Goal: Navigation & Orientation: Find specific page/section

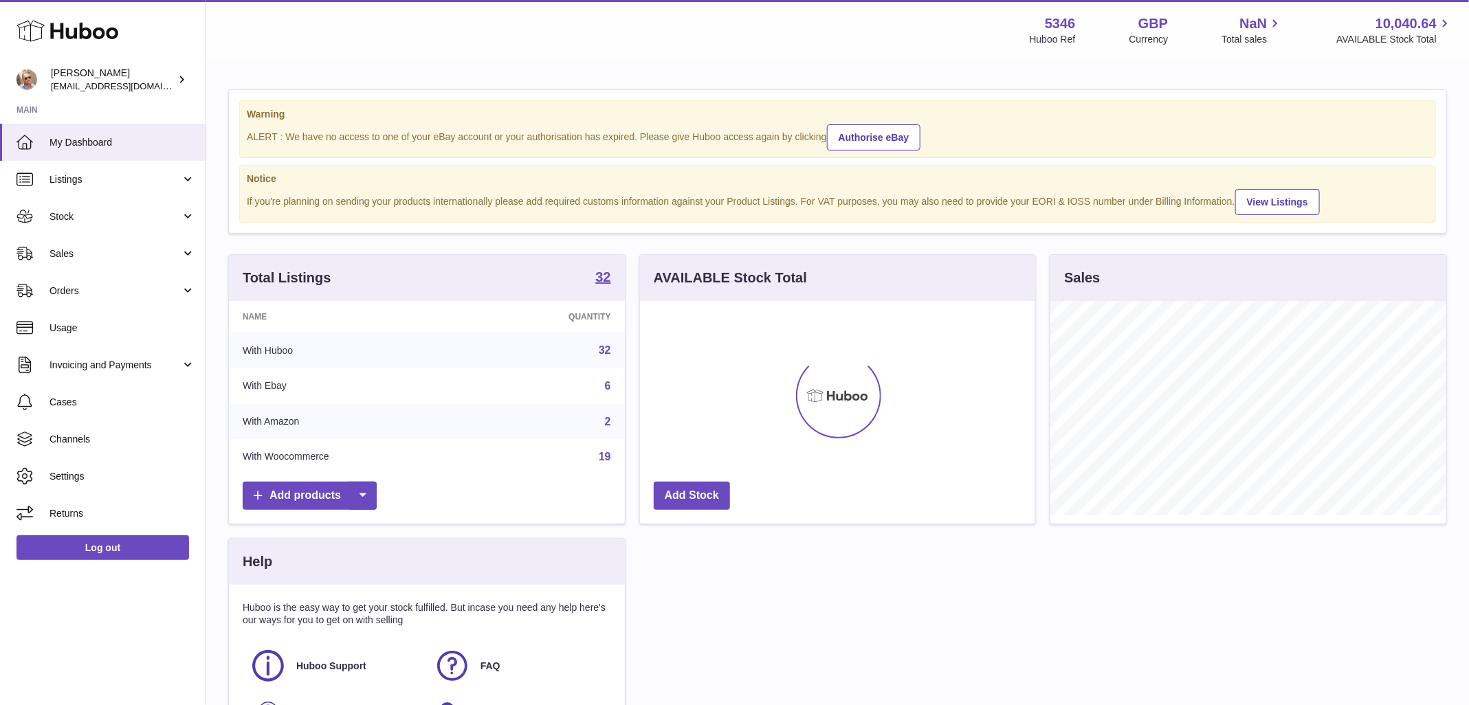
scroll to position [214, 396]
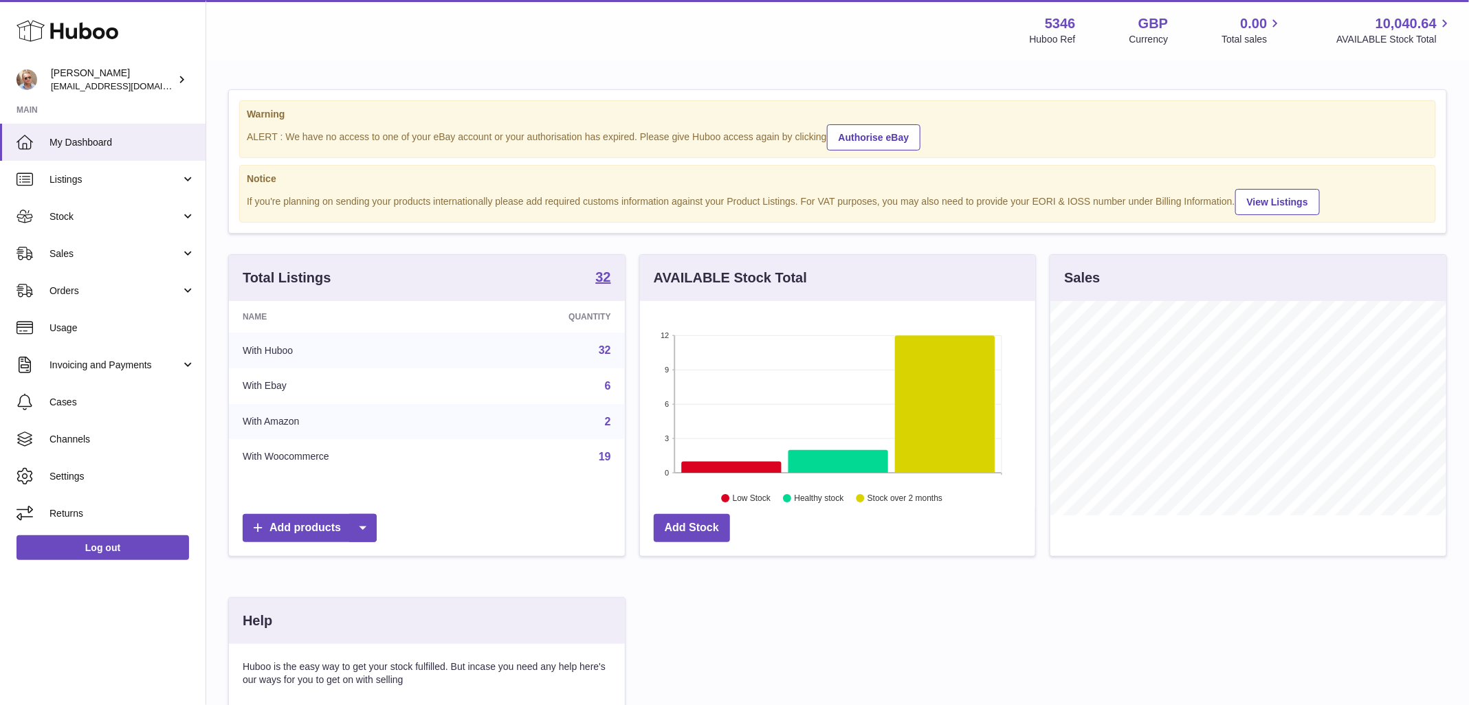
click at [773, 43] on div "Menu Huboo 5346 Huboo Ref GBP Currency 0.00 Total sales 10,040.64 AVAILABLE Sto…" at bounding box center [838, 30] width 1230 height 32
